Goal: Information Seeking & Learning: Learn about a topic

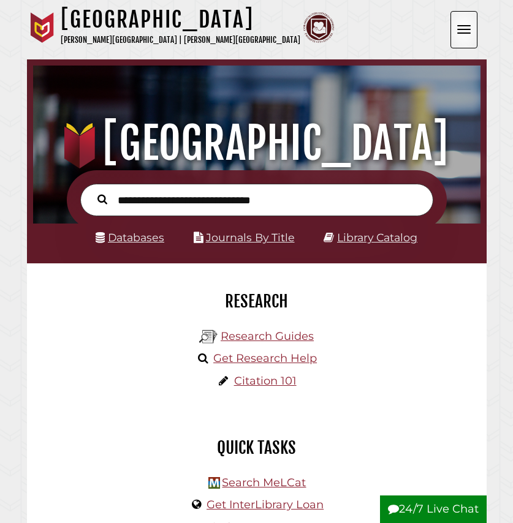
scroll to position [147, 441]
click at [331, 291] on h2 "Research" at bounding box center [256, 301] width 441 height 21
click at [203, 203] on input "text" at bounding box center [256, 200] width 353 height 32
click at [124, 243] on link "Databases" at bounding box center [130, 237] width 69 height 13
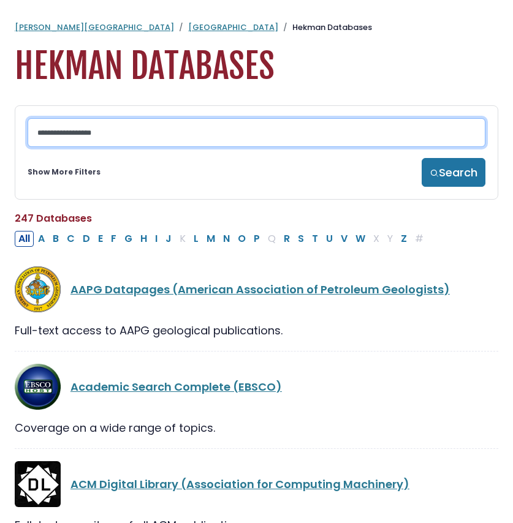
click at [96, 146] on input "Search database by title or keyword" at bounding box center [257, 132] width 458 height 29
type input "******"
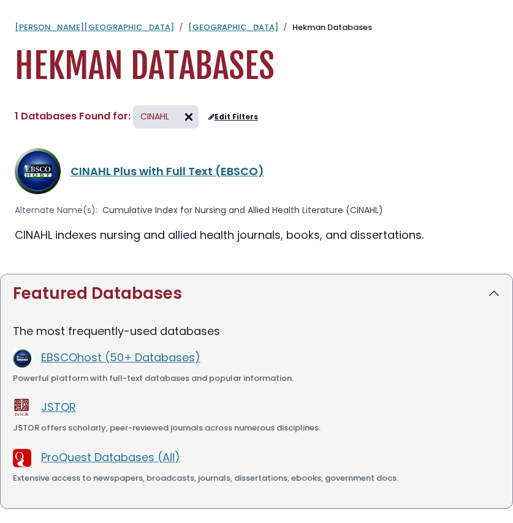
click at [115, 165] on link "CINAHL Plus with Full Text (EBSCO)" at bounding box center [167, 171] width 194 height 15
